Goal: Find specific page/section: Find specific page/section

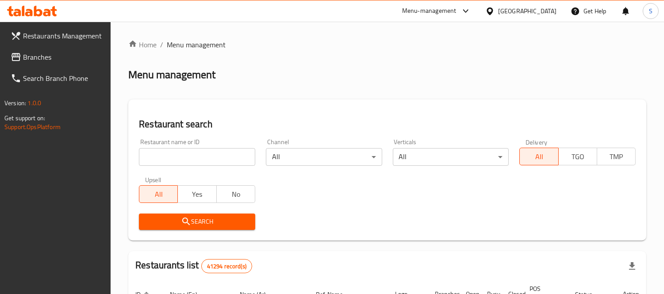
click at [54, 54] on span "Branches" at bounding box center [63, 57] width 81 height 11
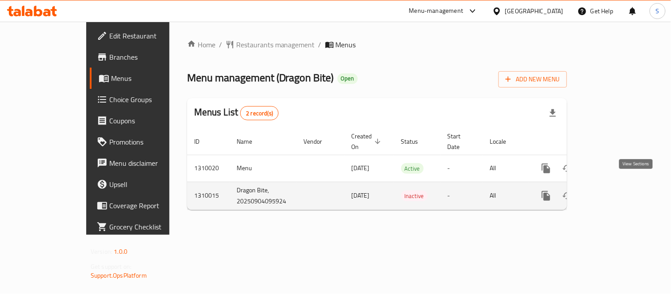
click at [615, 191] on icon "enhanced table" at bounding box center [610, 196] width 11 height 11
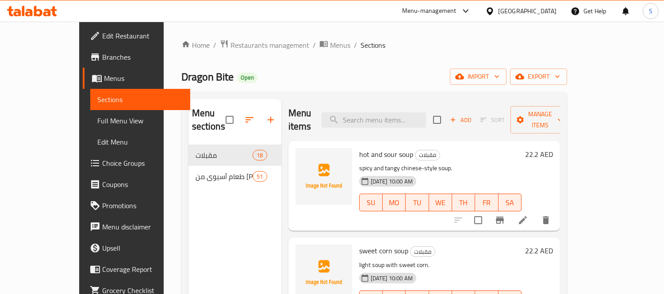
click at [45, 15] on icon at bounding box center [47, 13] width 8 height 8
